Goal: Information Seeking & Learning: Learn about a topic

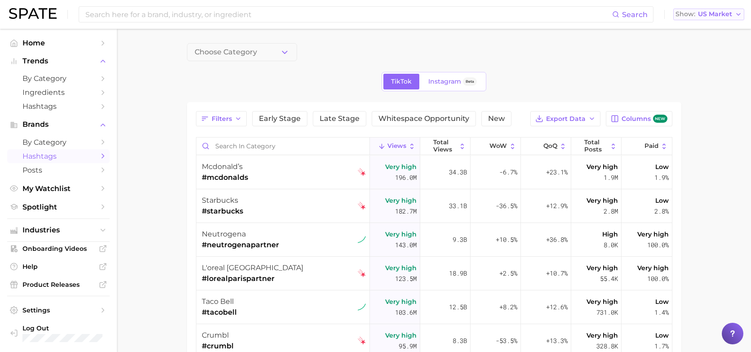
click at [722, 12] on span "US Market" at bounding box center [715, 14] width 34 height 5
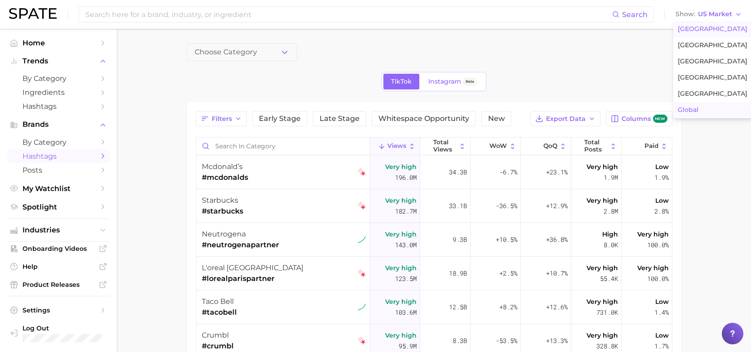
click at [695, 110] on span "Global" at bounding box center [688, 110] width 21 height 8
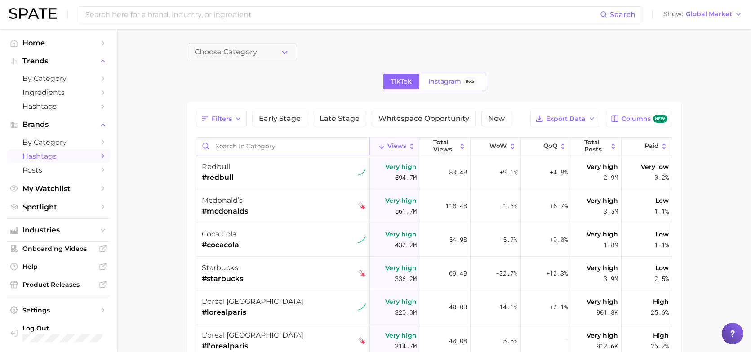
click at [245, 148] on input "Search in category" at bounding box center [282, 146] width 173 height 17
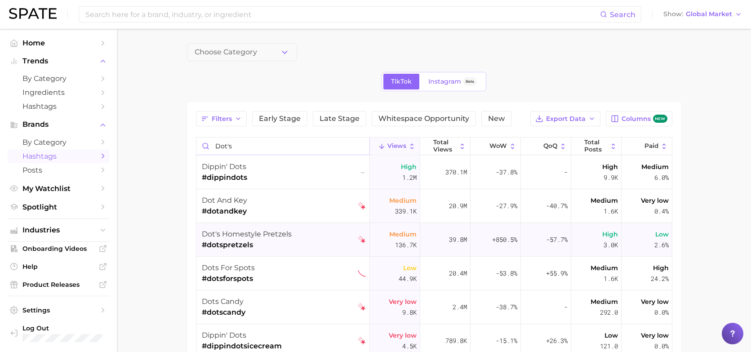
type input "dot's"
click at [306, 232] on div "dot's homestyle pretzels #dotspretzels" at bounding box center [284, 240] width 165 height 34
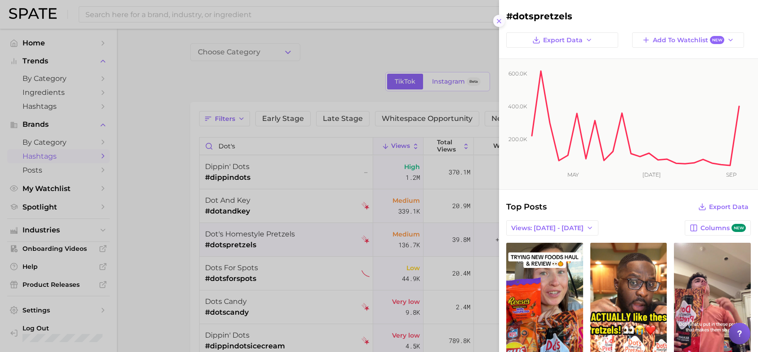
click at [497, 22] on icon at bounding box center [498, 21] width 7 height 7
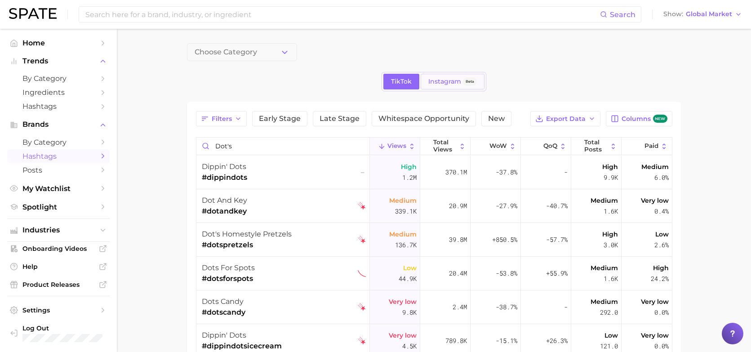
click at [449, 80] on span "Instagram" at bounding box center [444, 82] width 33 height 8
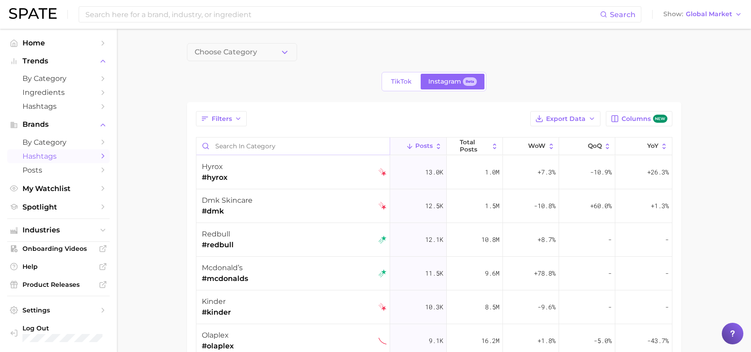
click at [307, 150] on input "Search in category" at bounding box center [293, 146] width 194 height 17
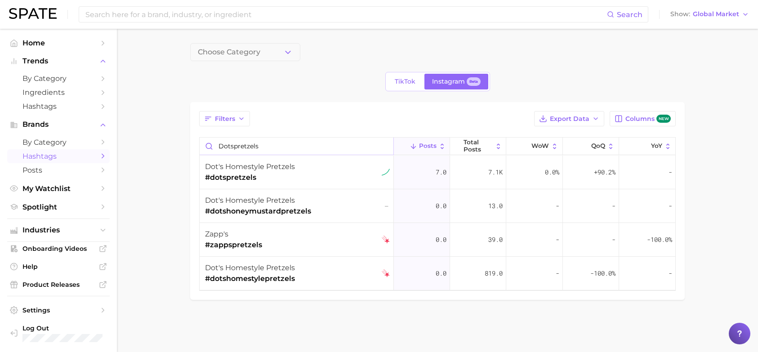
type input "dotspretzels"
